Goal: Navigation & Orientation: Find specific page/section

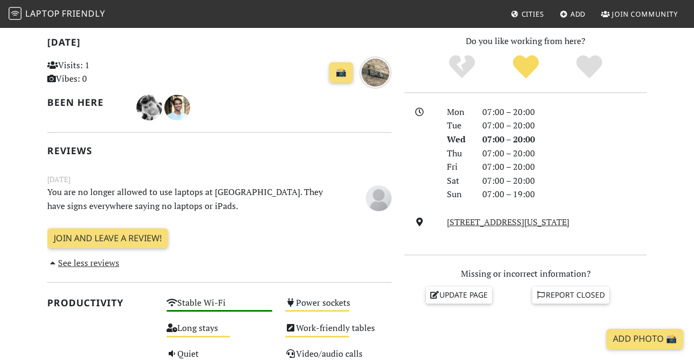
scroll to position [228, 0]
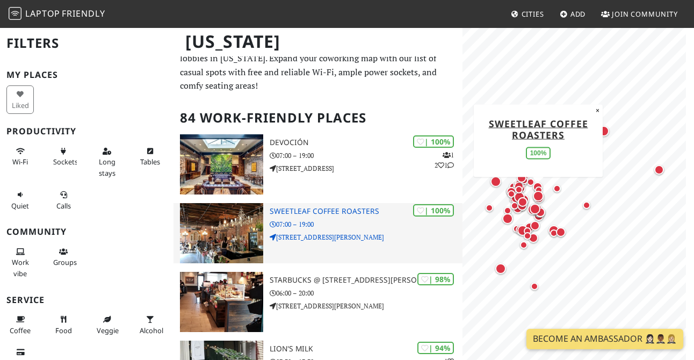
scroll to position [27, 0]
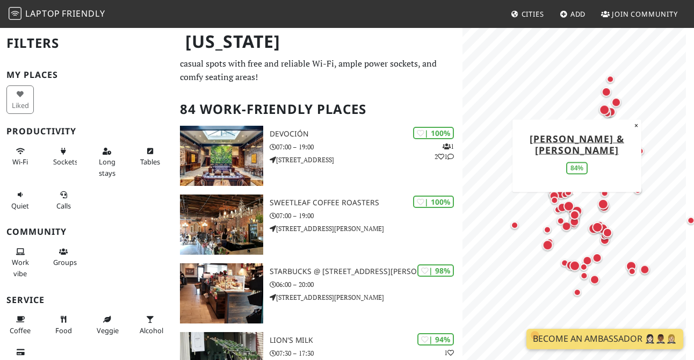
drag, startPoint x: 509, startPoint y: 206, endPoint x: 581, endPoint y: 205, distance: 71.5
click at [582, 205] on div "Map marker" at bounding box center [577, 210] width 15 height 15
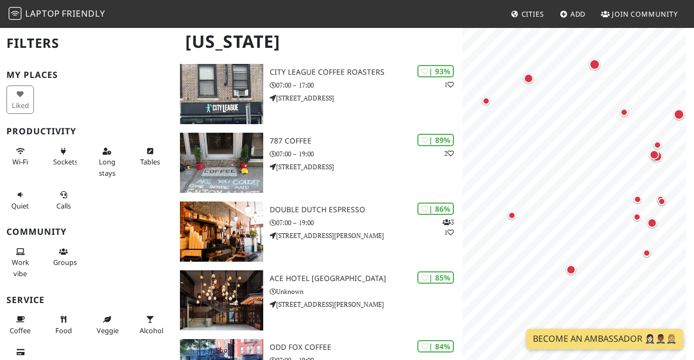
scroll to position [0, 0]
